Goal: Navigation & Orientation: Find specific page/section

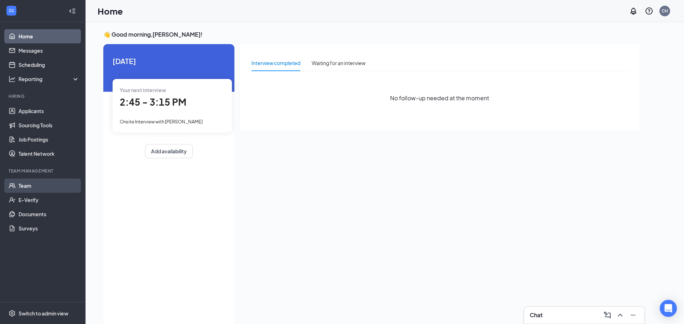
click at [43, 189] on link "Team" at bounding box center [49, 186] width 61 height 14
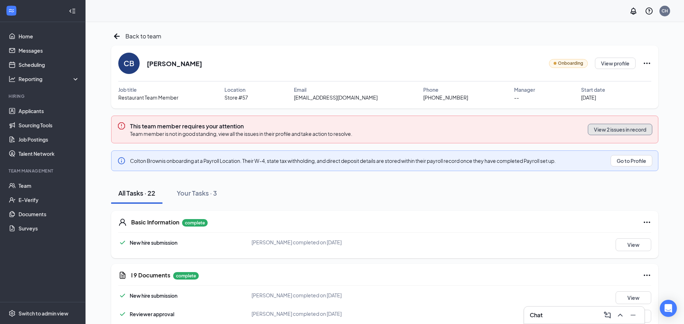
click at [623, 131] on button "View 2 issues in record" at bounding box center [620, 129] width 64 height 11
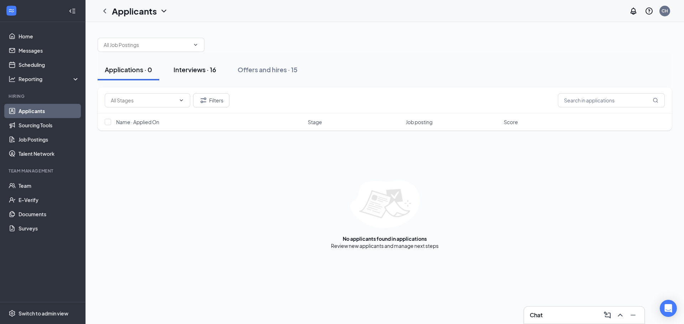
click at [187, 72] on div "Interviews · 16" at bounding box center [194, 69] width 43 height 9
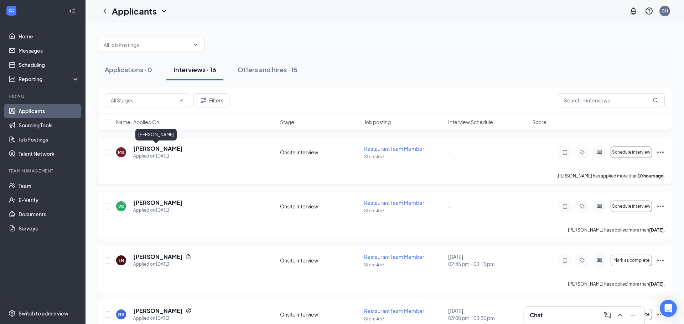
click at [163, 150] on h5 "Moses Bisong" at bounding box center [157, 149] width 49 height 8
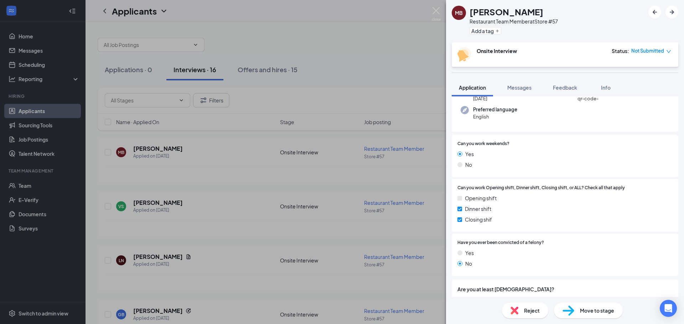
scroll to position [76, 0]
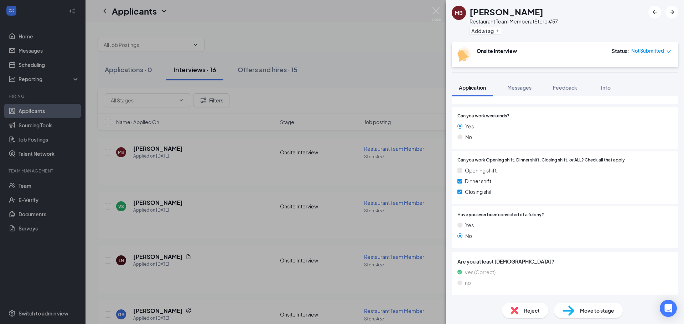
click at [365, 178] on div "MB Moses Bisong Restaurant Team Member at Store #57 Add a tag Onsite Interview …" at bounding box center [342, 162] width 684 height 324
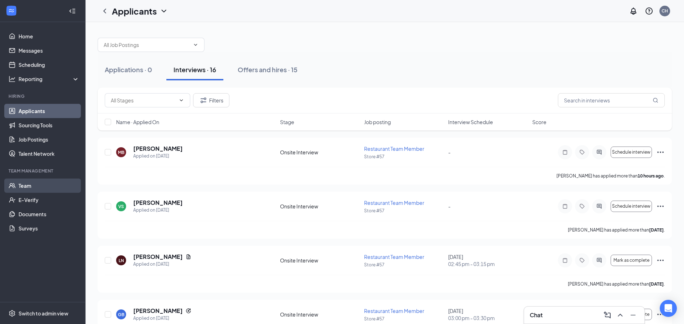
click at [41, 184] on link "Team" at bounding box center [49, 186] width 61 height 14
